Goal: Task Accomplishment & Management: Manage account settings

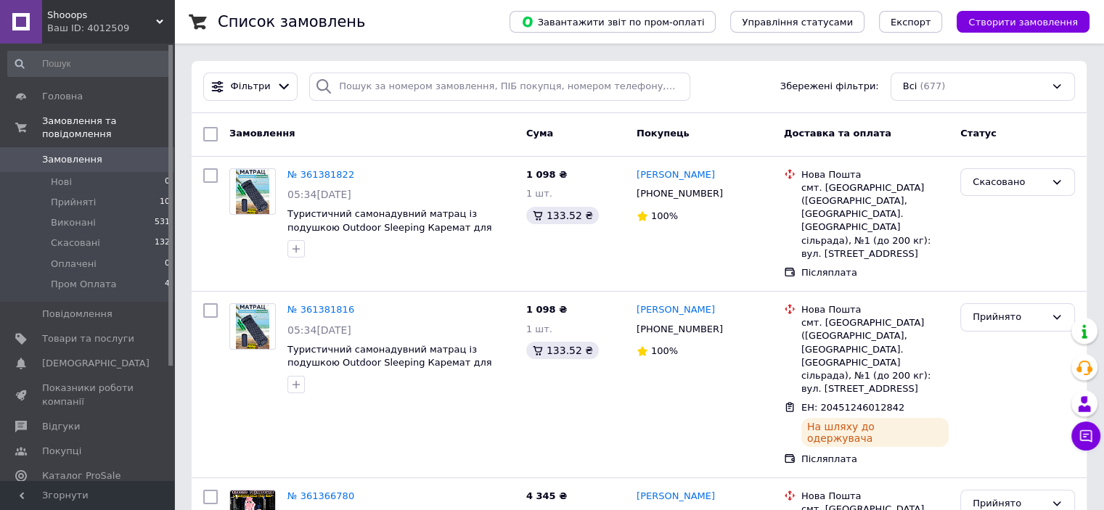
click at [119, 31] on div "Ваш ID: 4012509" at bounding box center [110, 28] width 127 height 13
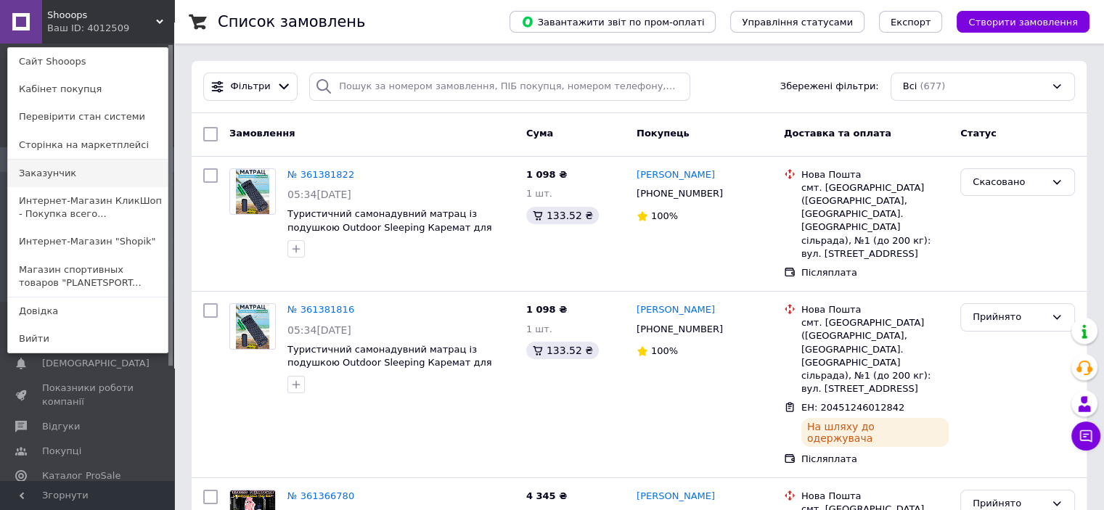
click at [84, 171] on link "Заказунчик" at bounding box center [88, 174] width 160 height 28
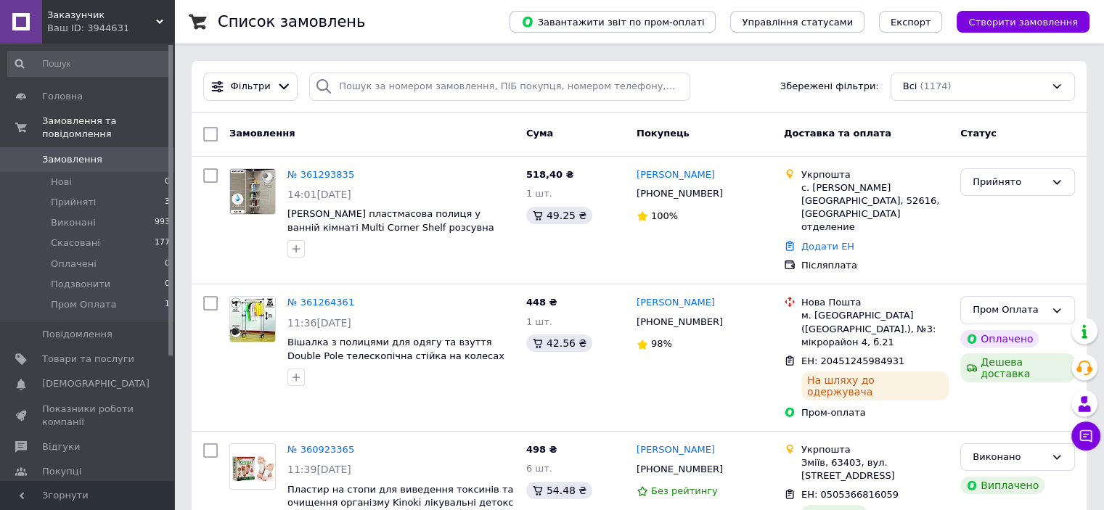
click at [102, 35] on div "Заказунчик Ваш ID: 3944631" at bounding box center [108, 22] width 132 height 44
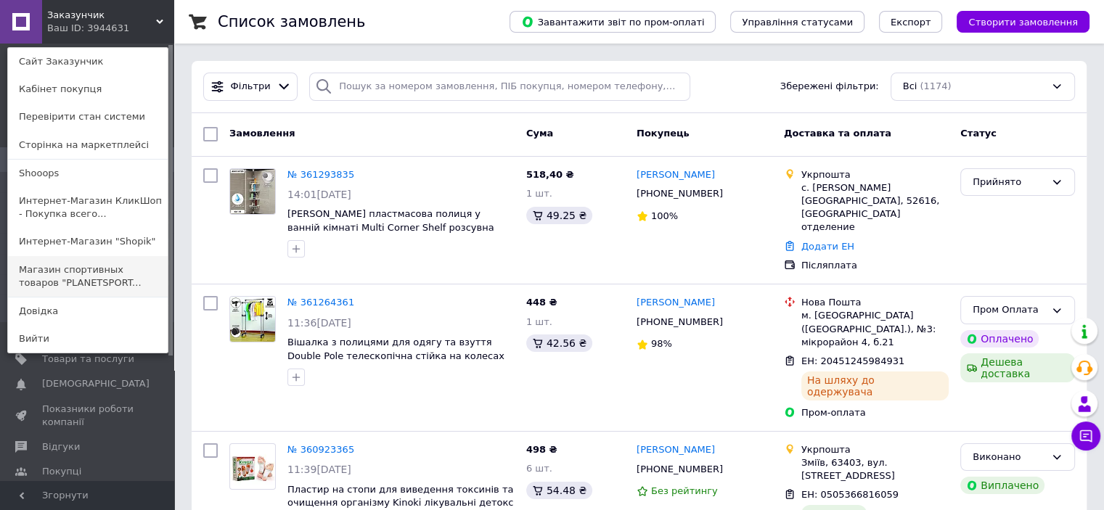
click at [122, 279] on link "Магазин спортивных товаров "PLANETSPORT..." at bounding box center [88, 276] width 160 height 41
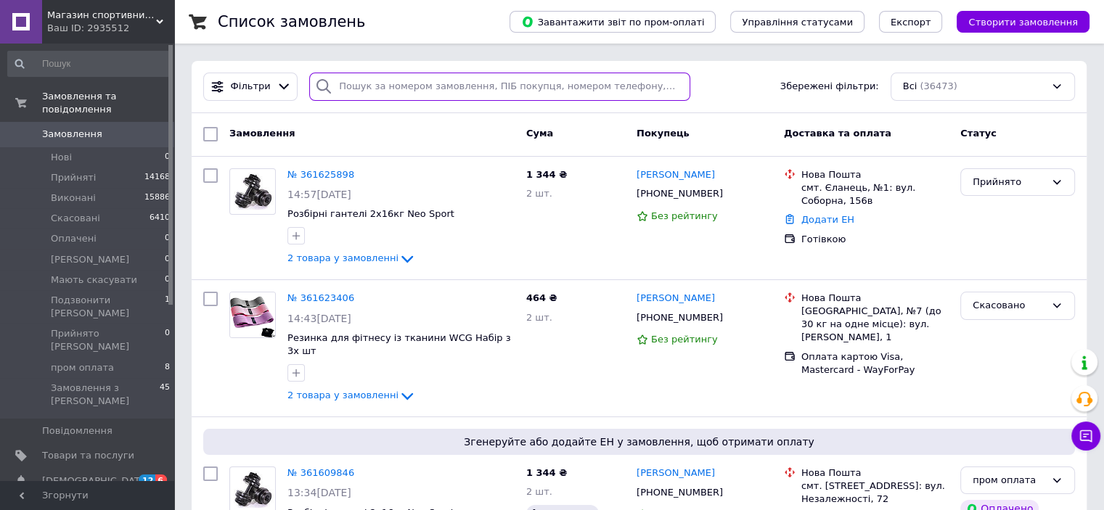
paste input "Стеценко Богдан"
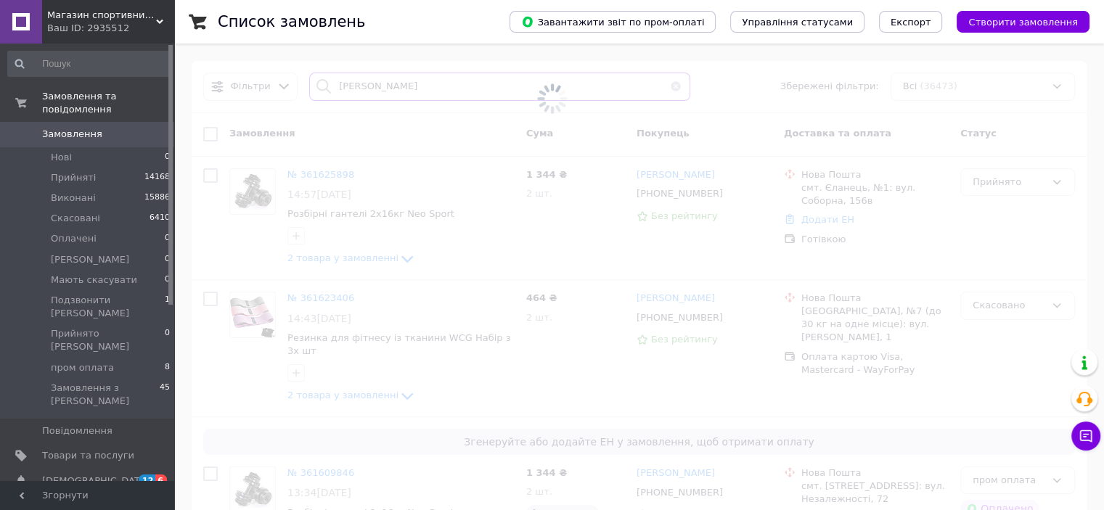
type input "Стеценко Богдан"
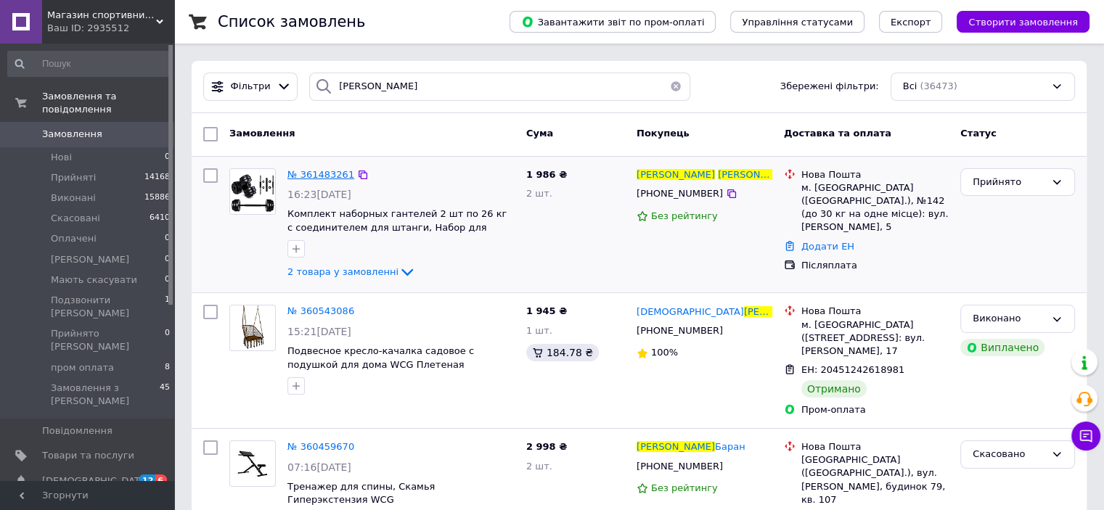
click at [343, 176] on span "№ 361483261" at bounding box center [320, 174] width 67 height 11
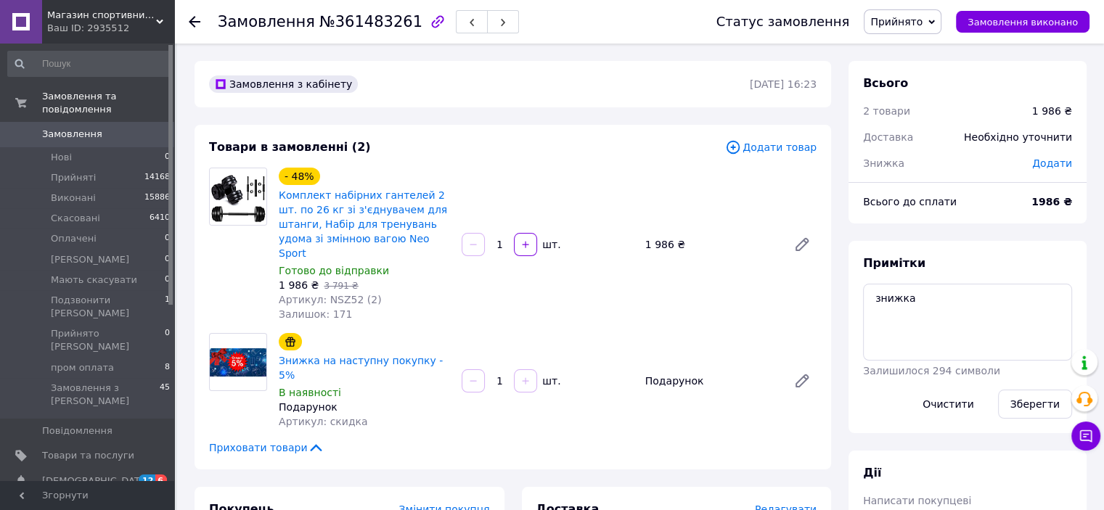
click at [115, 128] on span "Замовлення" at bounding box center [88, 134] width 92 height 13
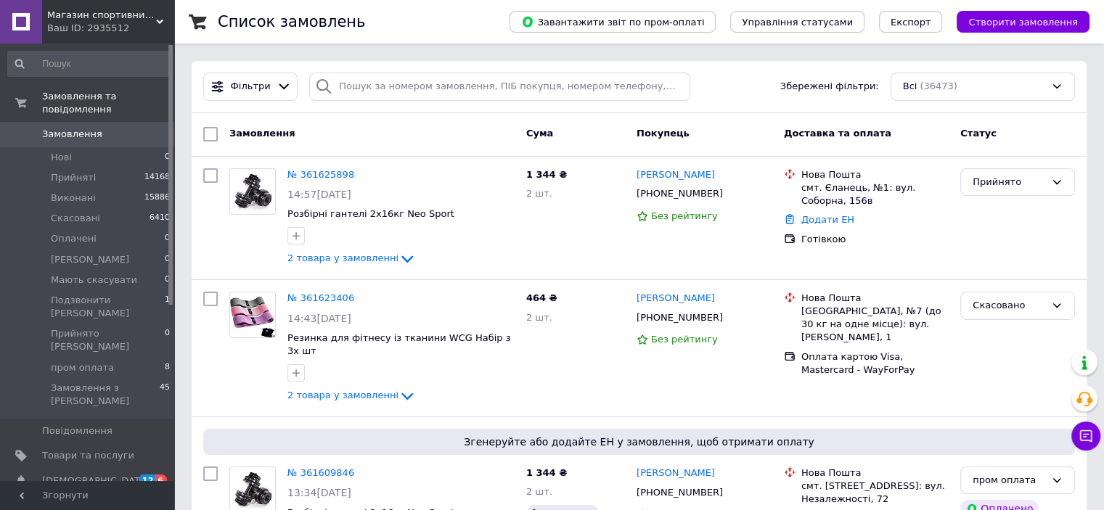
click at [103, 19] on span "Магазин спортивних товарів "PLANETSPORT"" at bounding box center [101, 15] width 109 height 13
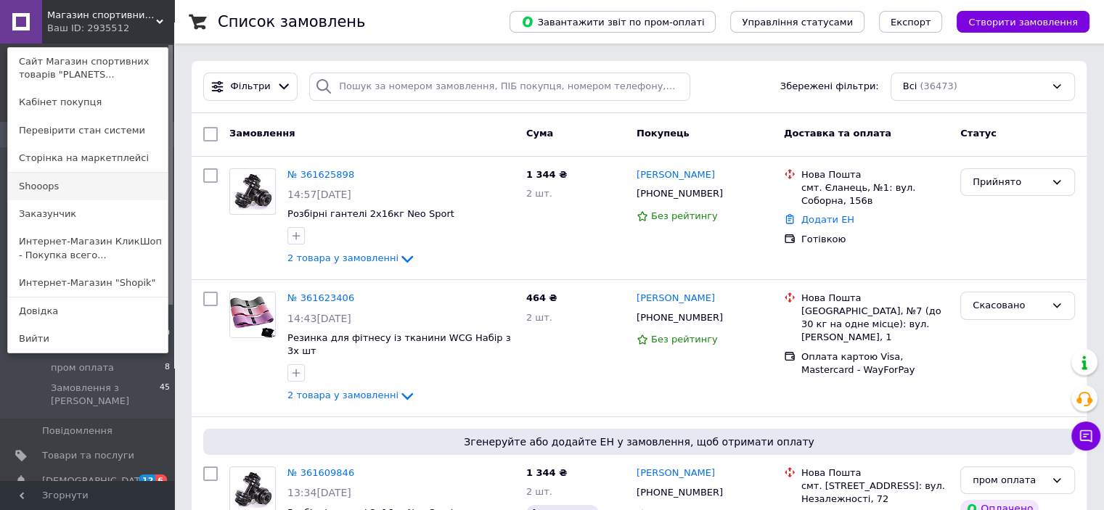
click at [87, 197] on link "Shooops" at bounding box center [88, 187] width 160 height 28
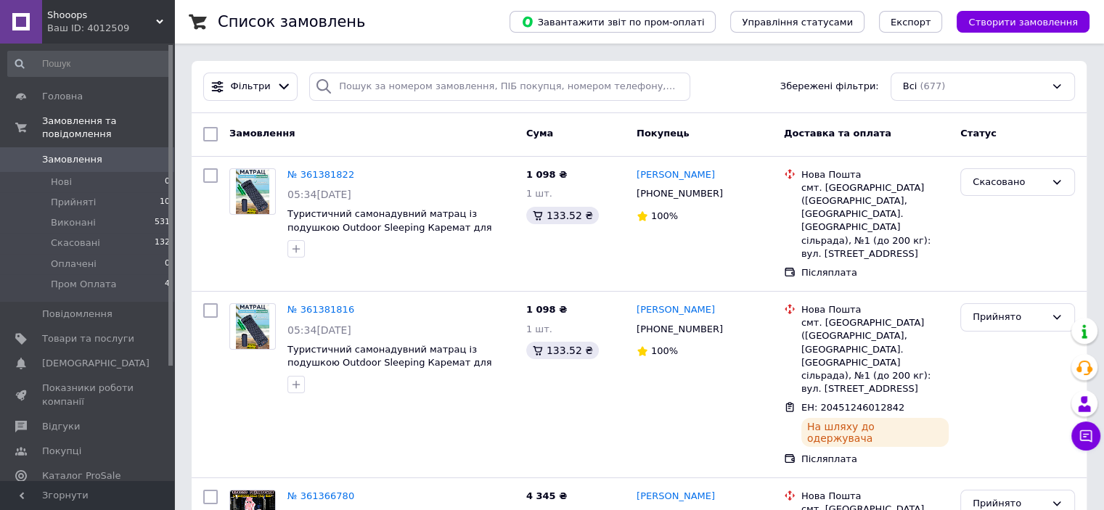
click at [67, 32] on div "Ваш ID: 4012509" at bounding box center [110, 28] width 127 height 13
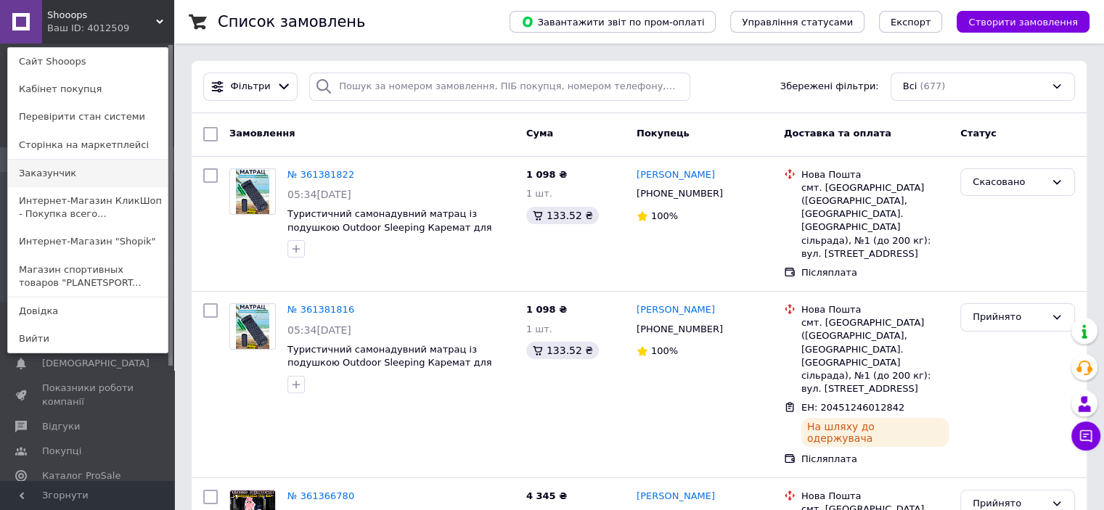
click at [54, 163] on link "Заказунчик" at bounding box center [88, 174] width 160 height 28
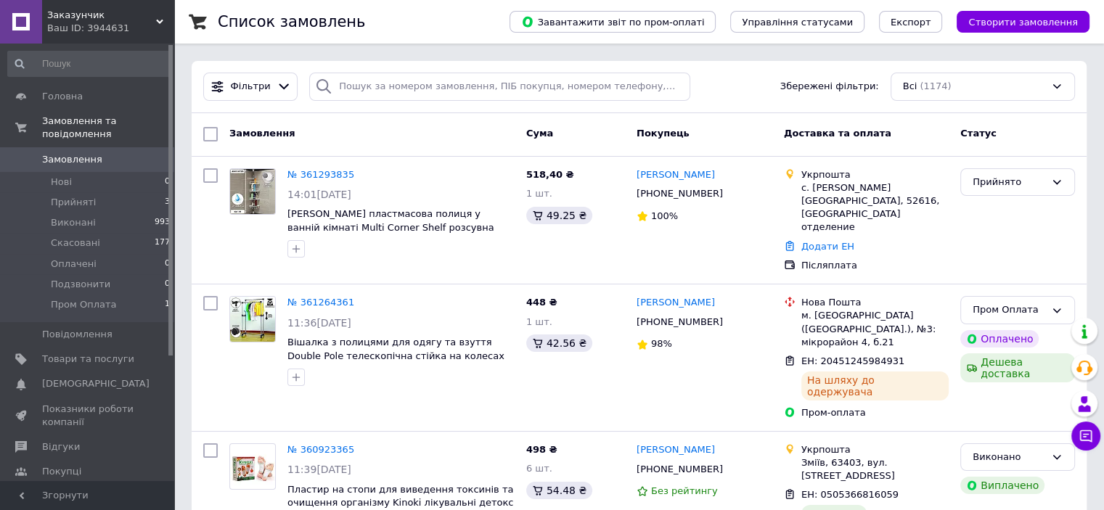
click at [52, 17] on span "Заказунчик" at bounding box center [101, 15] width 109 height 13
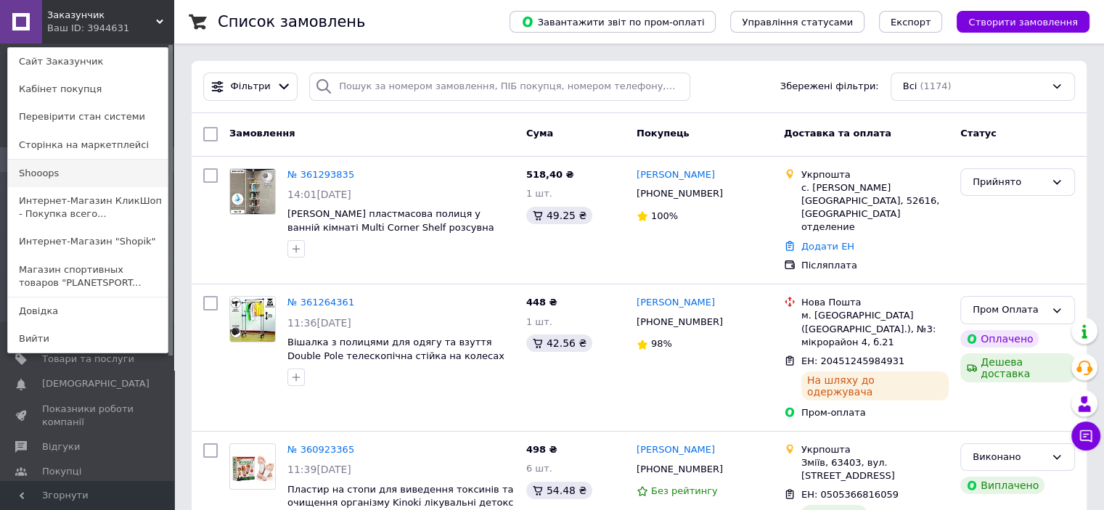
click at [58, 165] on link "Shooops" at bounding box center [88, 174] width 160 height 28
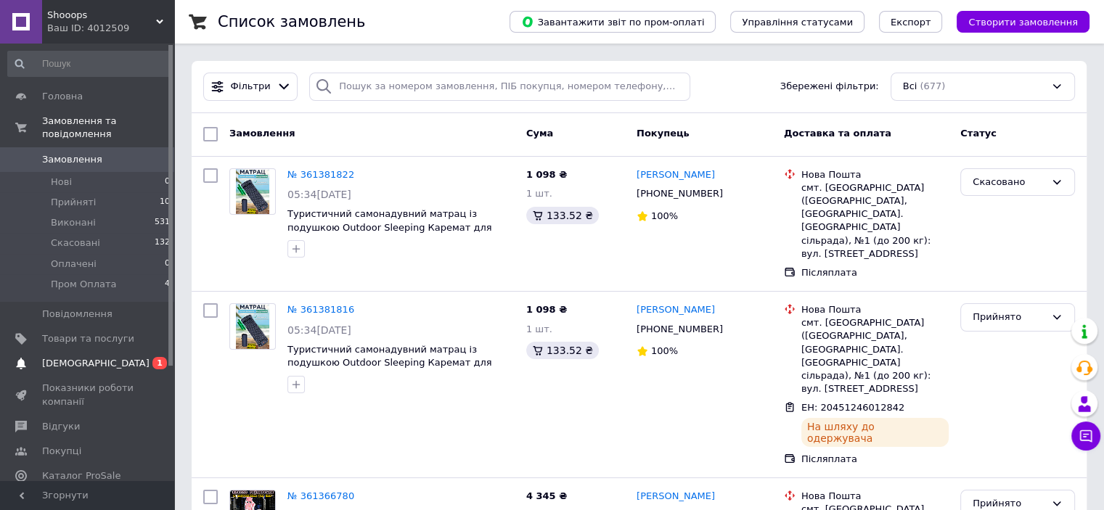
click at [109, 351] on link "Сповіщення 0 1" at bounding box center [89, 363] width 179 height 25
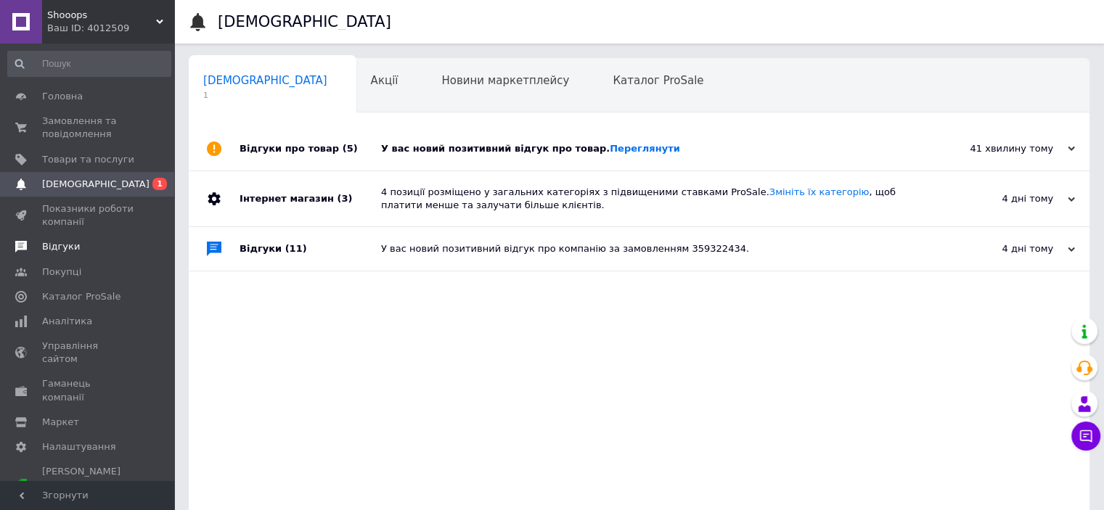
click at [70, 247] on span "Відгуки" at bounding box center [61, 246] width 38 height 13
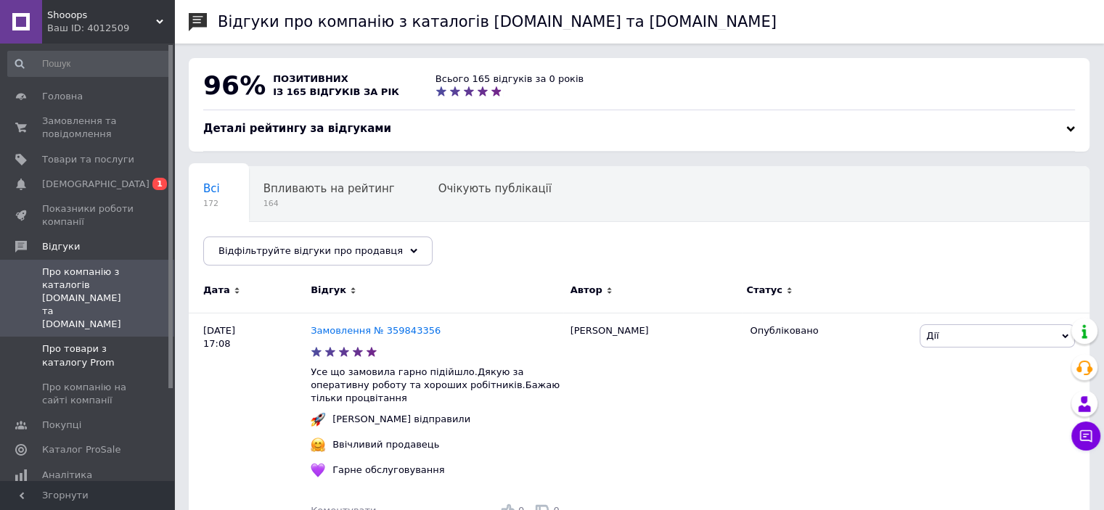
click at [90, 343] on span "Про товари з каталогу Prom" at bounding box center [88, 356] width 92 height 26
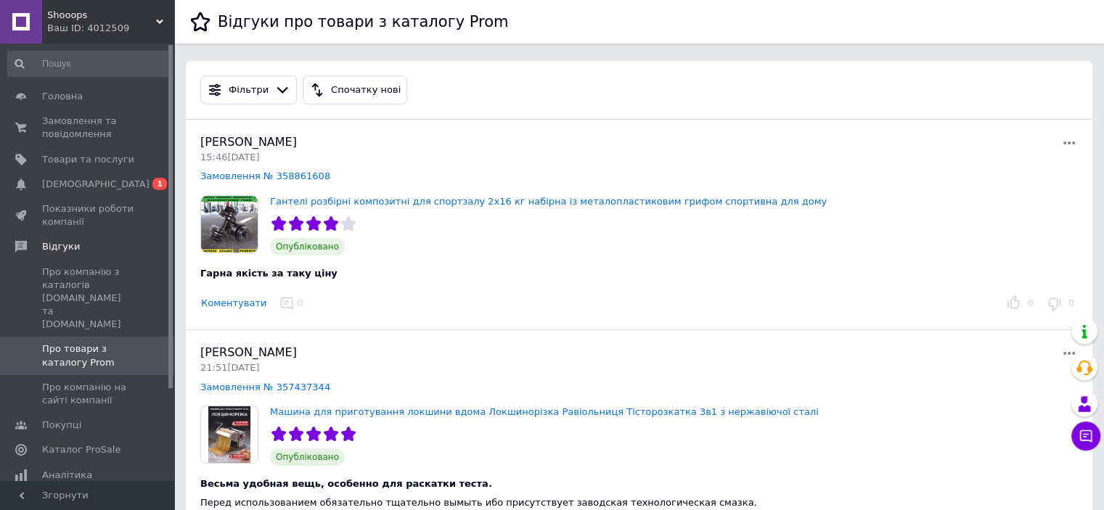
click at [64, 15] on span "Shooops" at bounding box center [101, 15] width 109 height 13
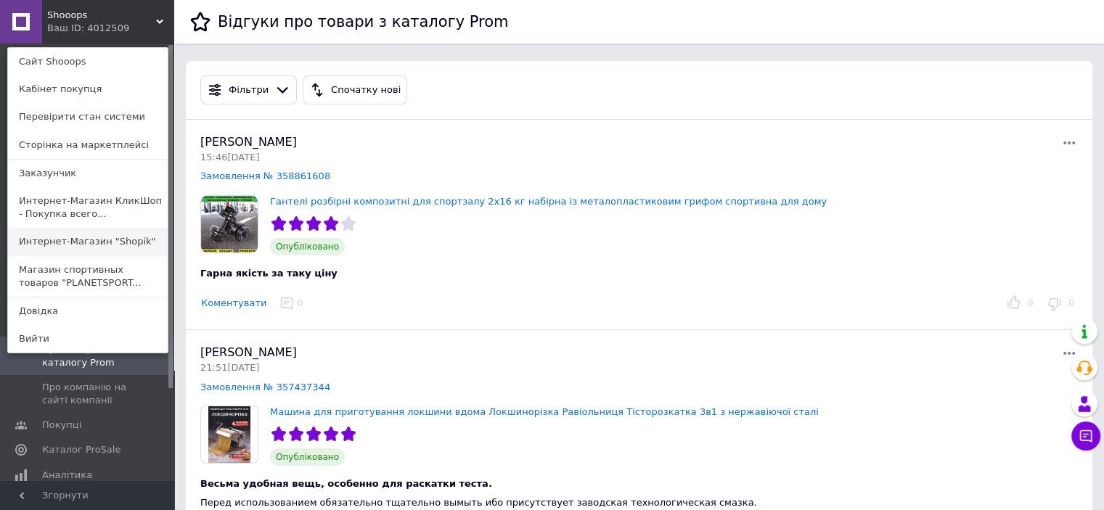
click at [77, 237] on link "Интернет-Магазин "Shopik"" at bounding box center [88, 242] width 160 height 28
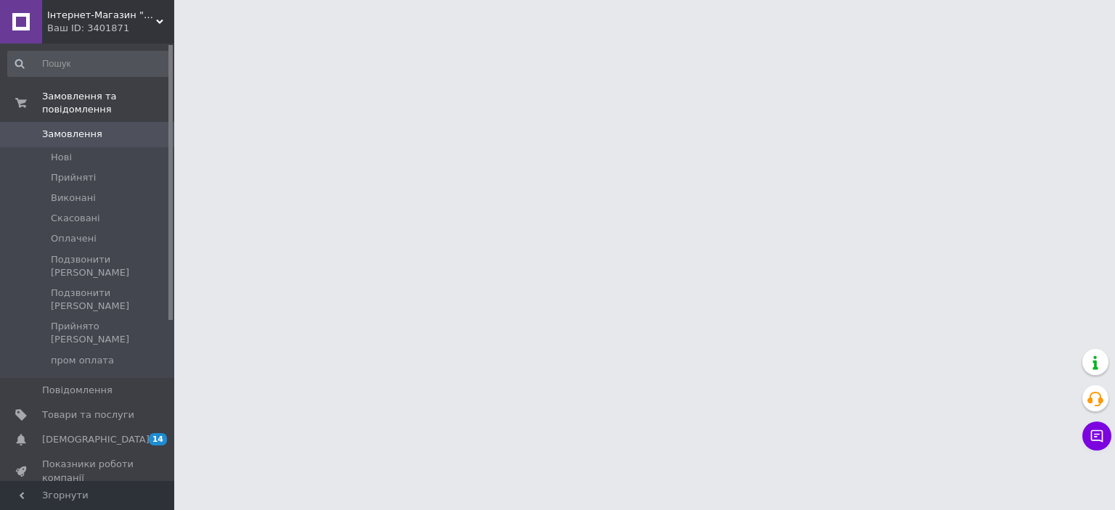
click at [85, 433] on span "[DEMOGRAPHIC_DATA]" at bounding box center [95, 439] width 107 height 13
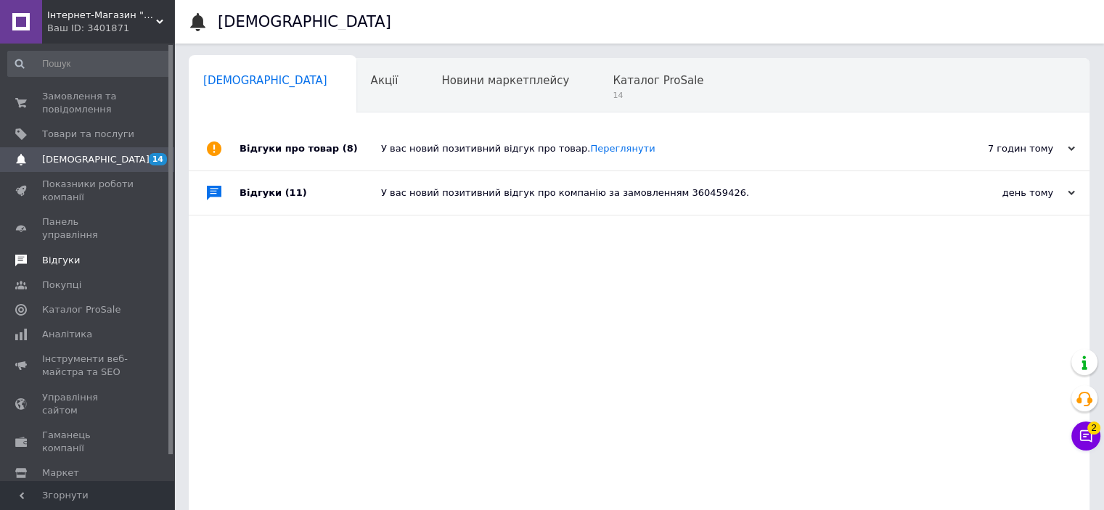
click at [83, 254] on span "Відгуки" at bounding box center [88, 260] width 92 height 13
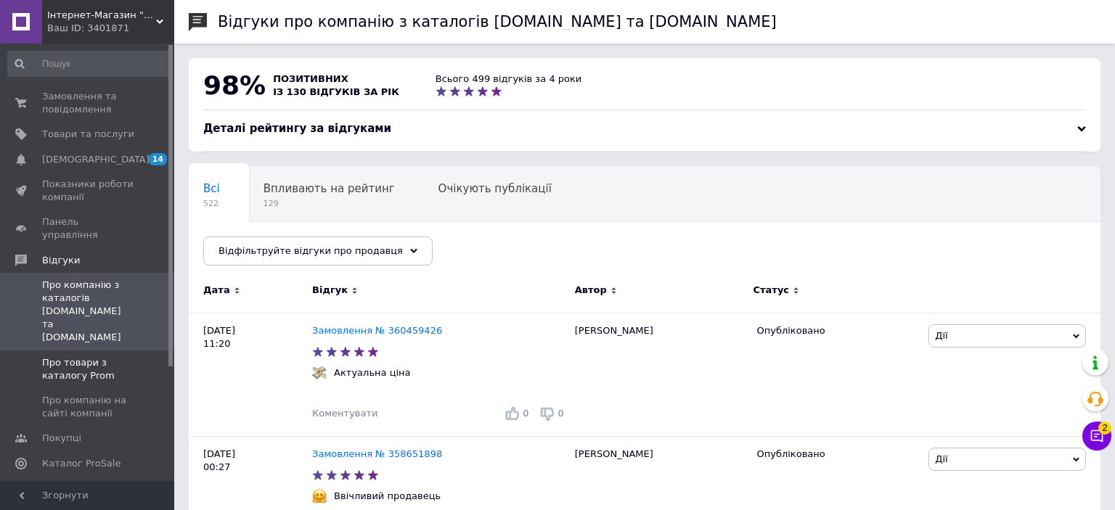
click at [86, 356] on span "Про товари з каталогу Prom" at bounding box center [88, 369] width 92 height 26
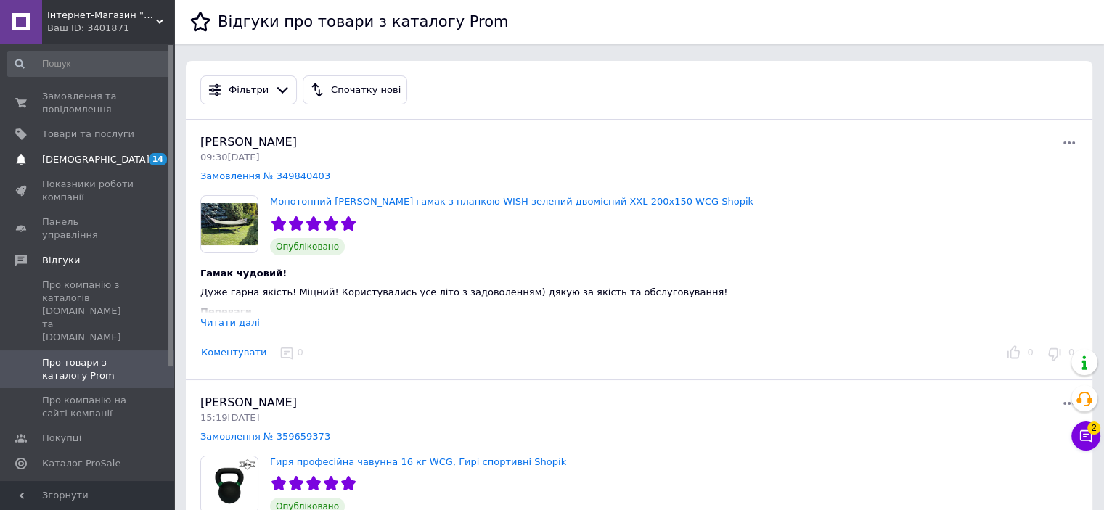
click at [115, 147] on link "Сповіщення 14 0" at bounding box center [89, 159] width 179 height 25
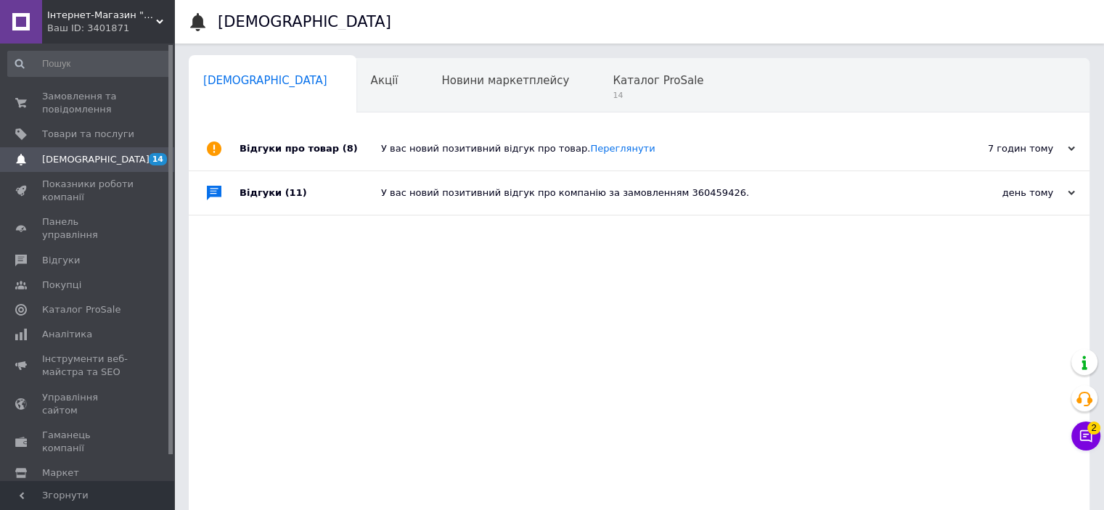
click at [93, 14] on span "Інтернет-Магазин "Shopik"" at bounding box center [101, 15] width 109 height 13
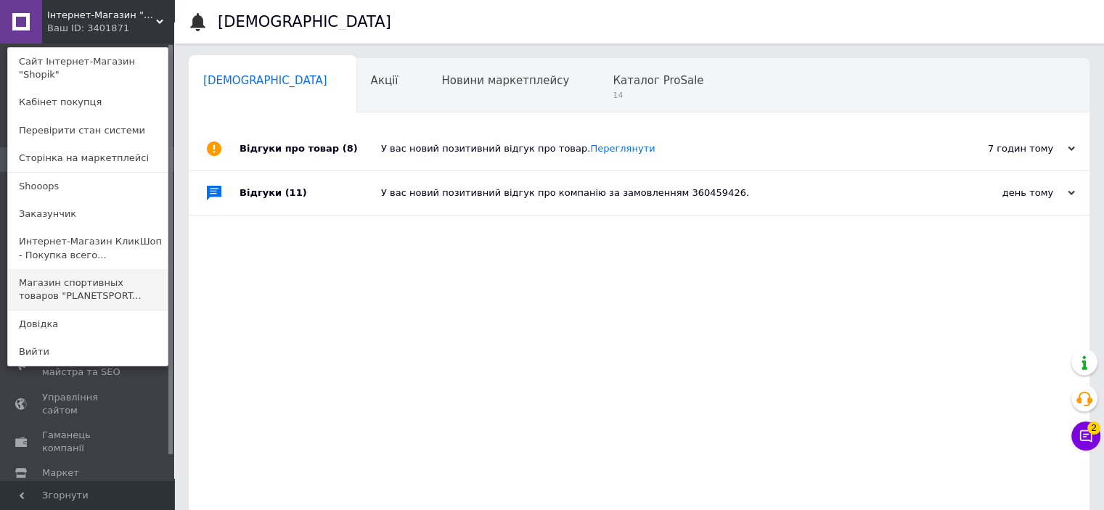
click at [96, 274] on link "Магазин спортивных товаров "PLANETSPORT..." at bounding box center [88, 289] width 160 height 41
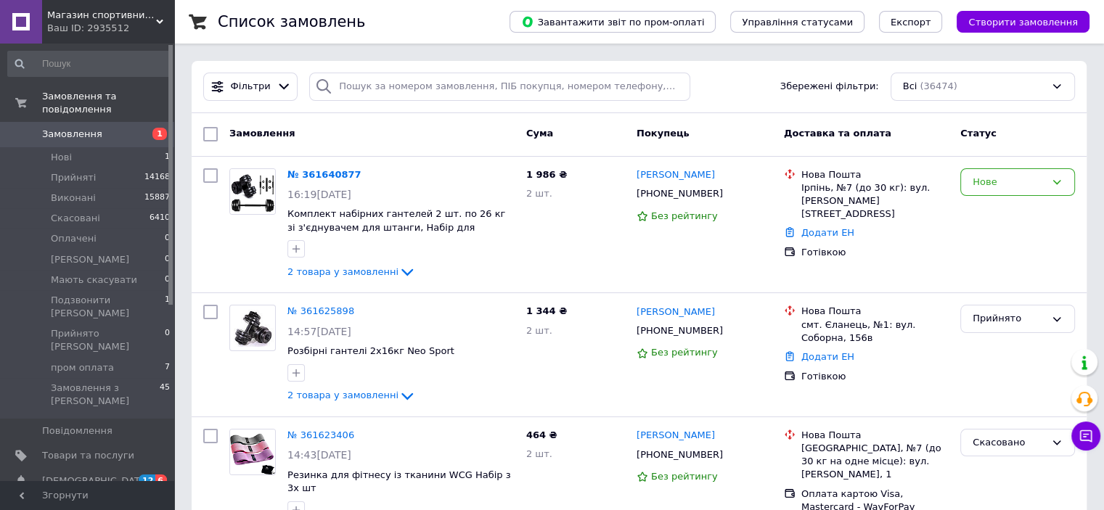
click at [120, 20] on span "Магазин спортивних товарів "PLANETSPORT"" at bounding box center [101, 15] width 109 height 13
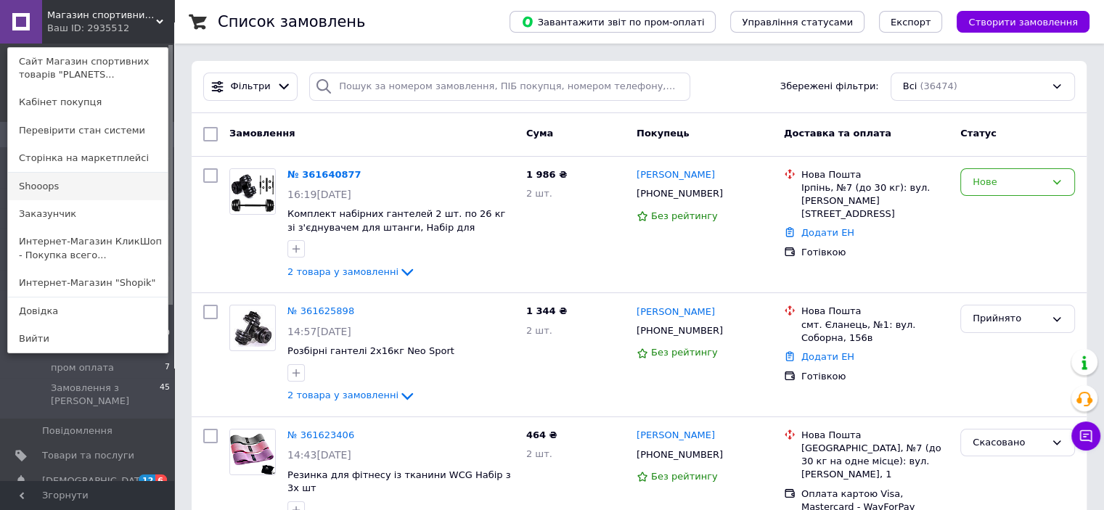
click at [66, 187] on link "Shooops" at bounding box center [88, 187] width 160 height 28
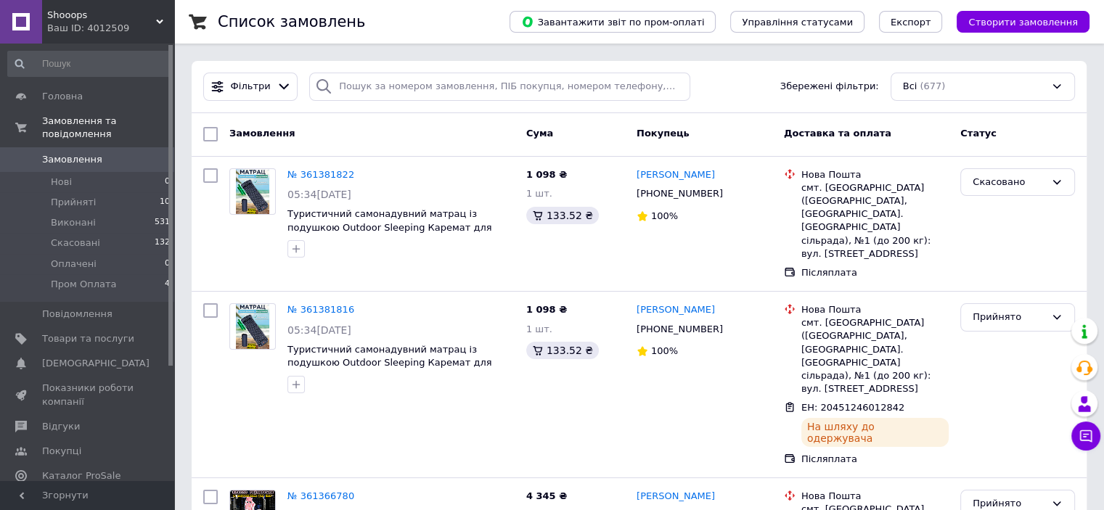
click at [130, 33] on div "Ваш ID: 4012509" at bounding box center [110, 28] width 127 height 13
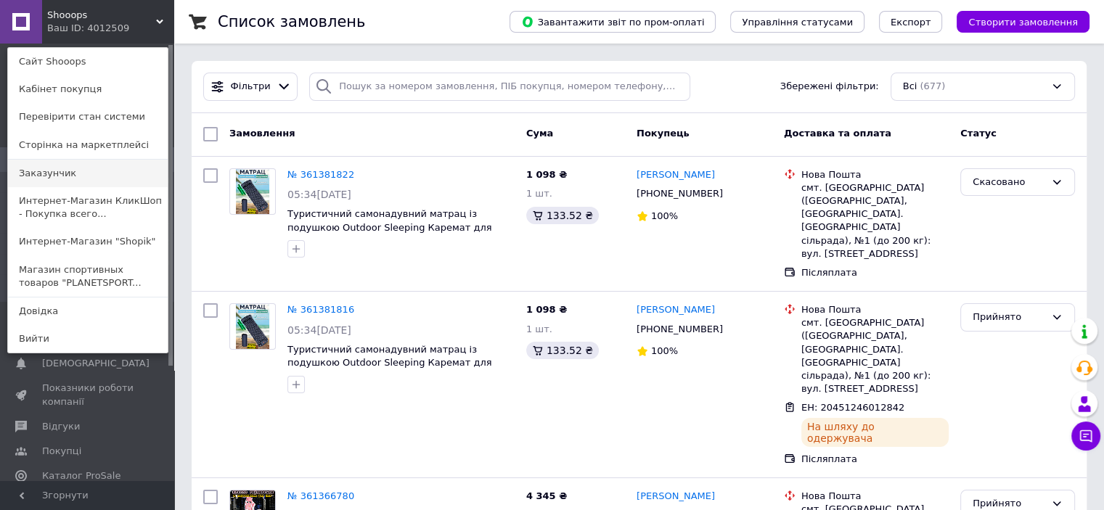
click at [102, 169] on link "Заказунчик" at bounding box center [88, 174] width 160 height 28
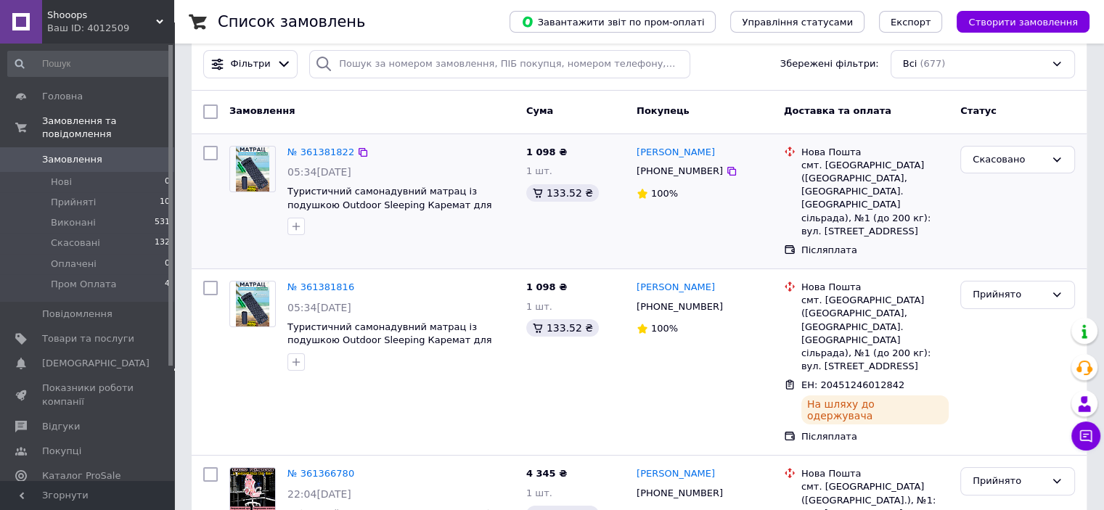
scroll to position [218, 0]
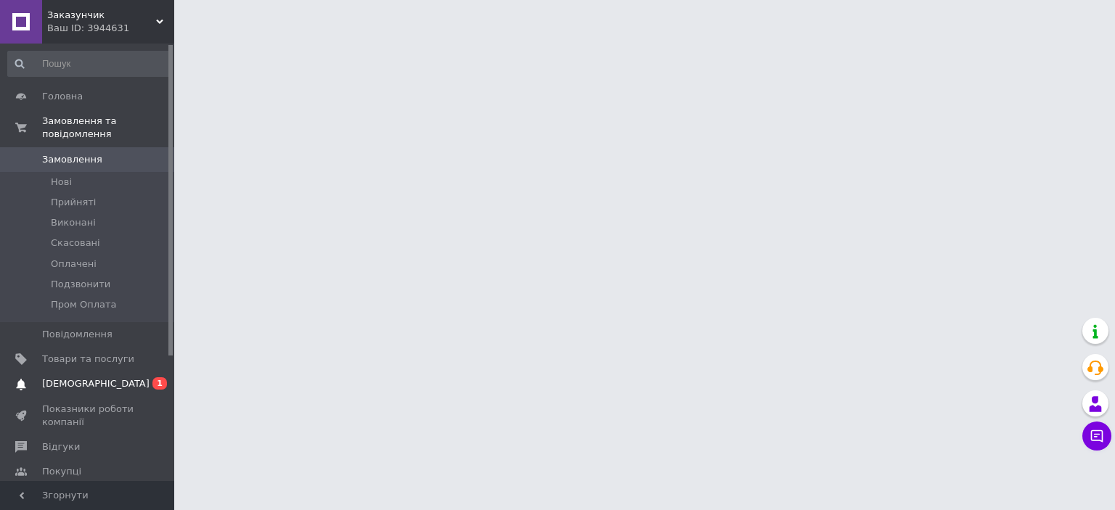
click at [87, 377] on span "[DEMOGRAPHIC_DATA]" at bounding box center [95, 383] width 107 height 13
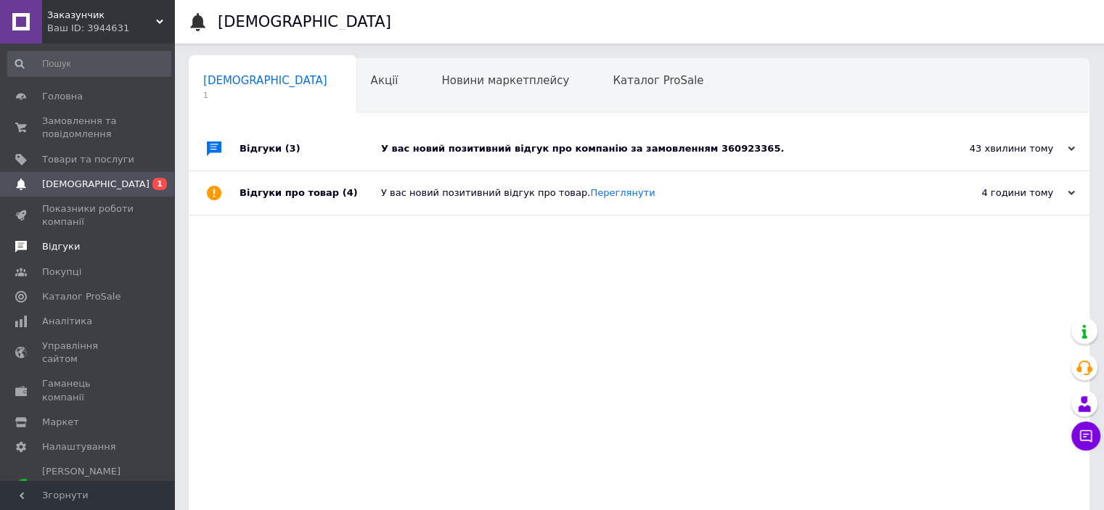
click at [40, 246] on span at bounding box center [21, 246] width 42 height 13
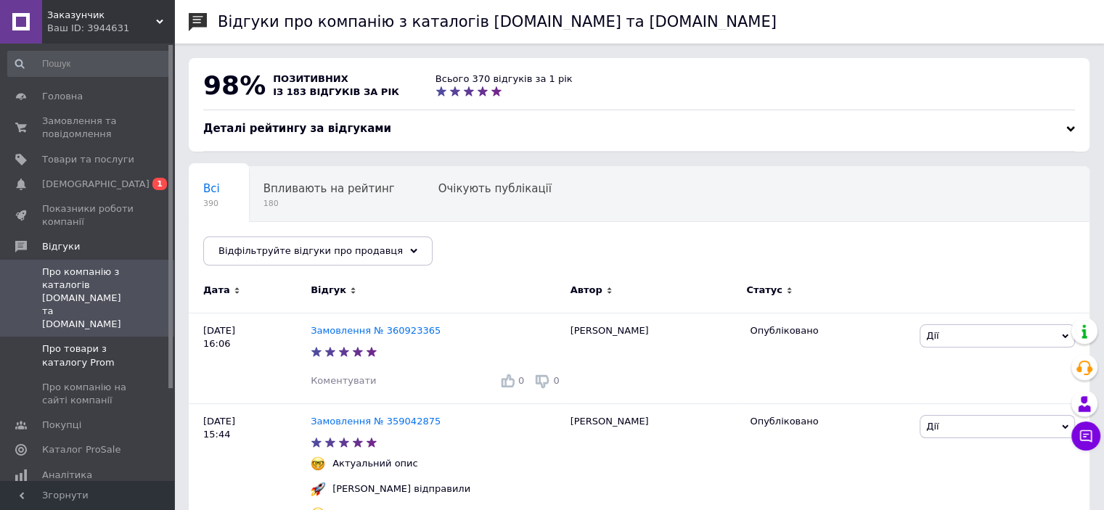
click at [86, 343] on span "Про товари з каталогу Prom" at bounding box center [88, 356] width 92 height 26
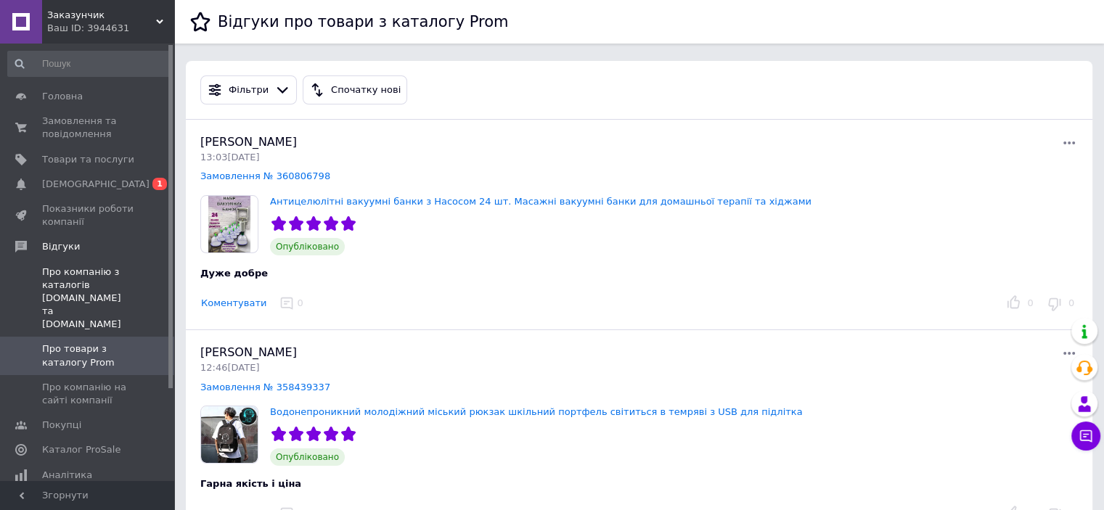
click at [91, 290] on span "Про компанію з каталогів [DOMAIN_NAME] та [DOMAIN_NAME]" at bounding box center [88, 299] width 92 height 66
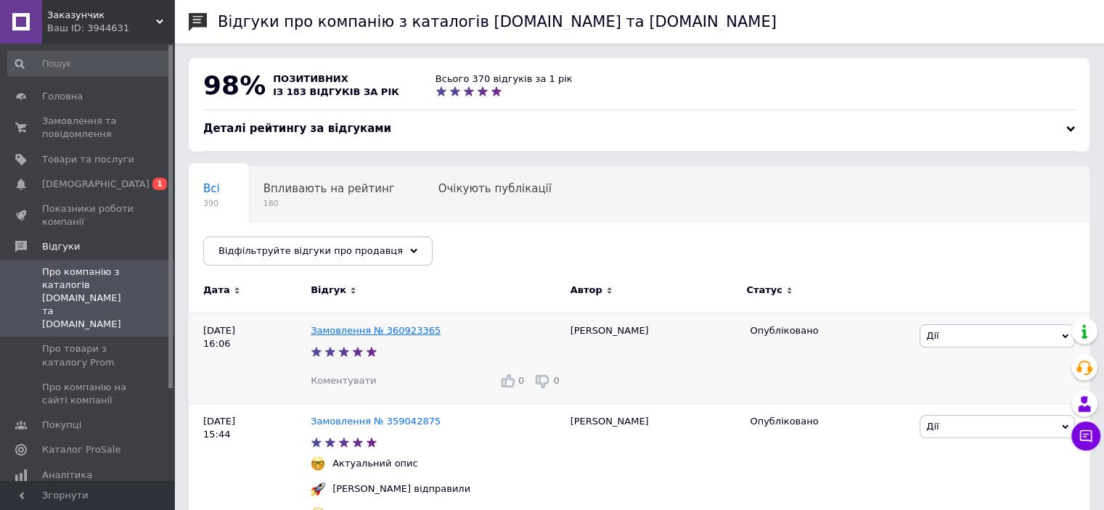
click at [341, 326] on link "Замовлення № 360923365" at bounding box center [376, 330] width 130 height 11
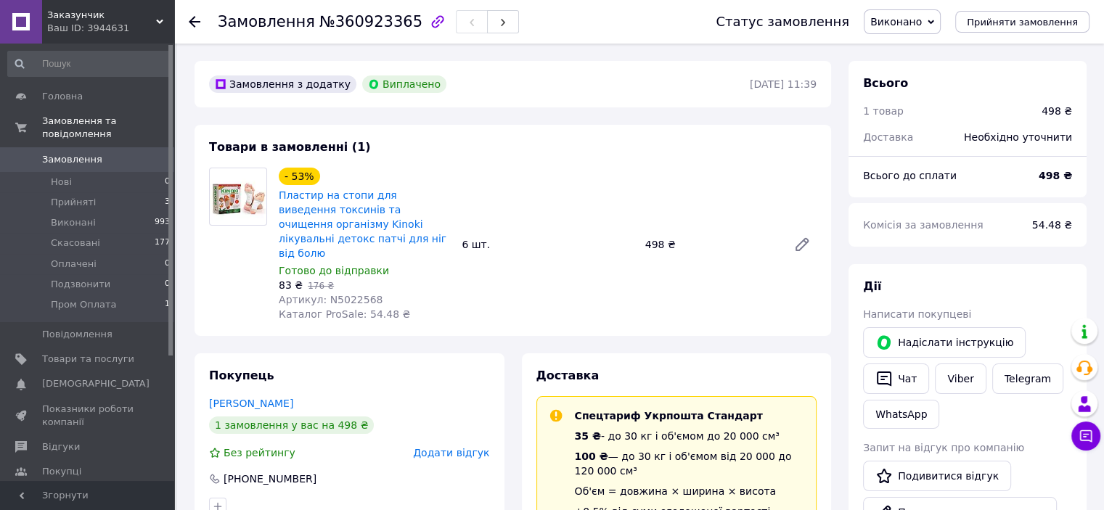
click at [94, 153] on span "Замовлення" at bounding box center [72, 159] width 60 height 13
